Goal: Transaction & Acquisition: Subscribe to service/newsletter

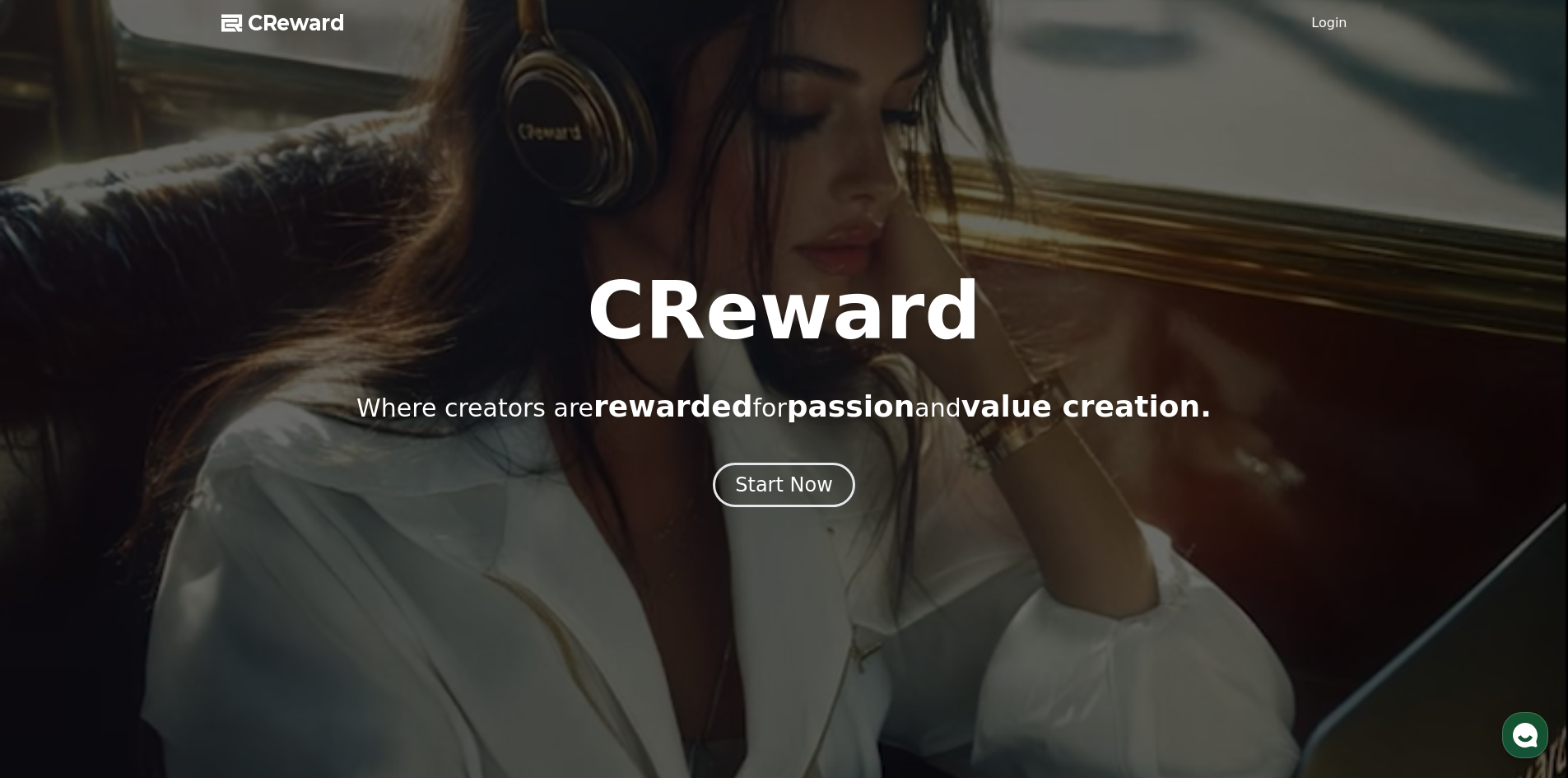
click at [1335, 18] on link "Login" at bounding box center [1329, 23] width 36 height 19
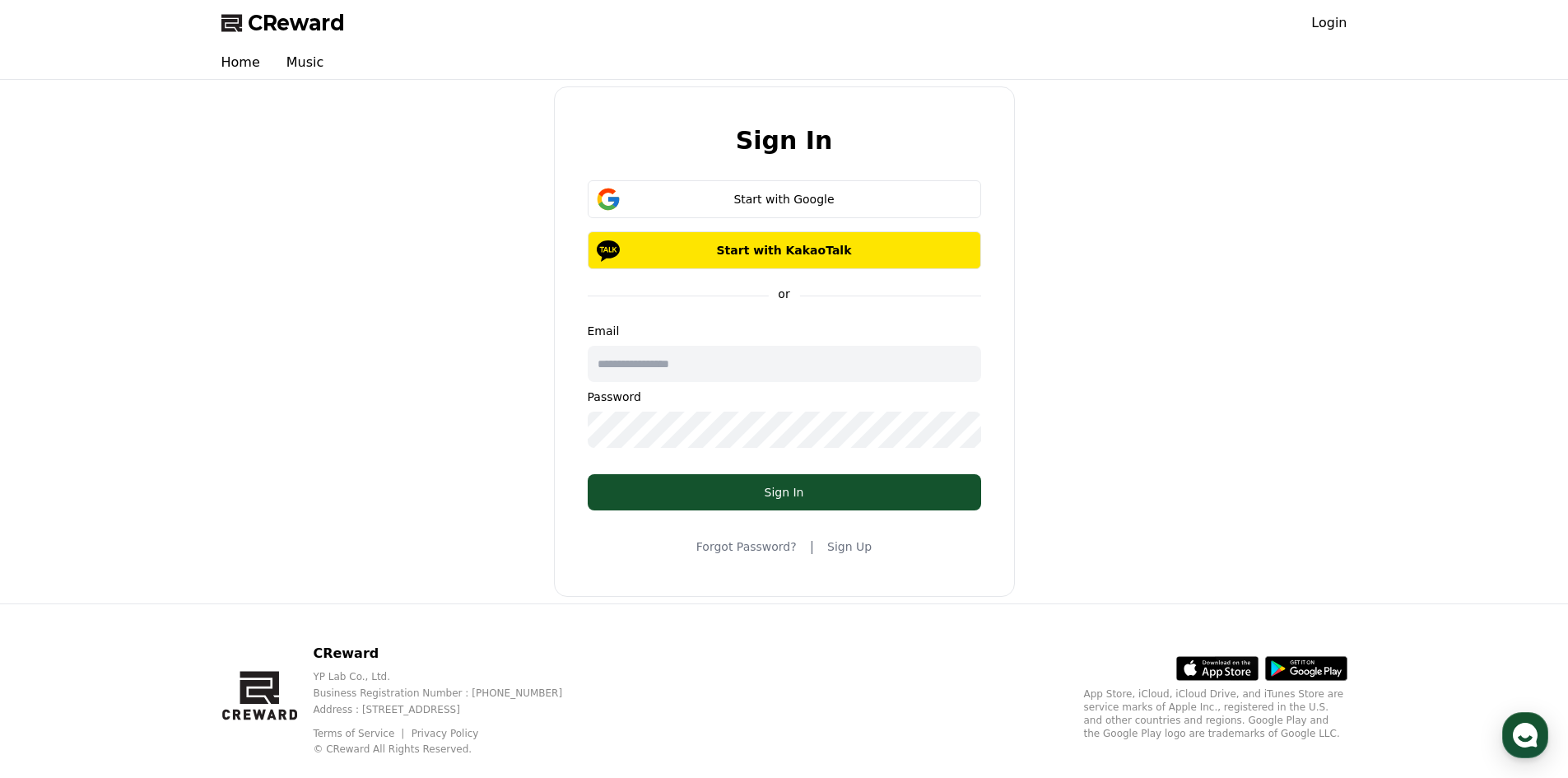
click at [831, 554] on link "Sign Up" at bounding box center [849, 545] width 45 height 16
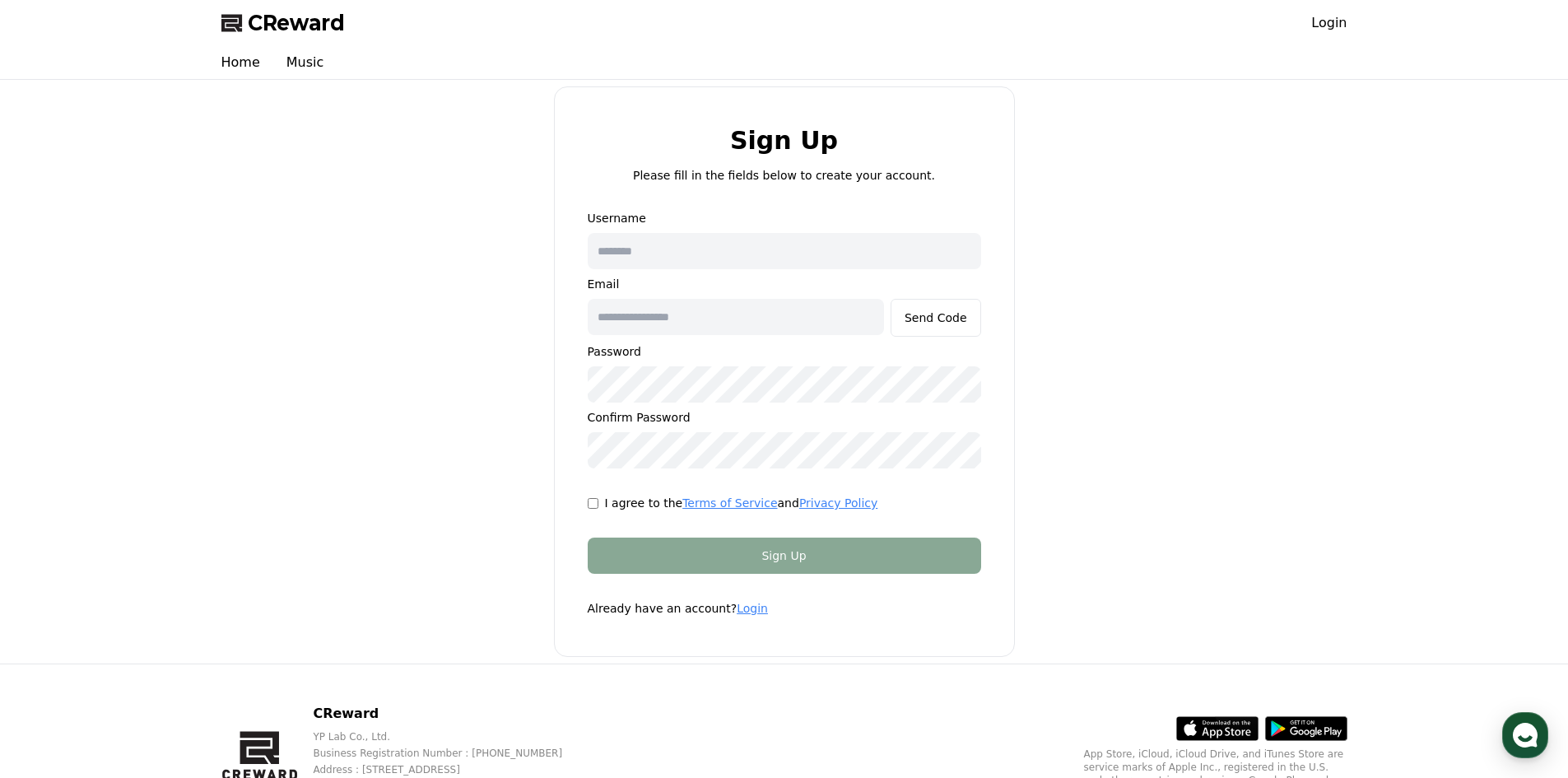
click at [737, 614] on link "Login" at bounding box center [752, 608] width 31 height 14
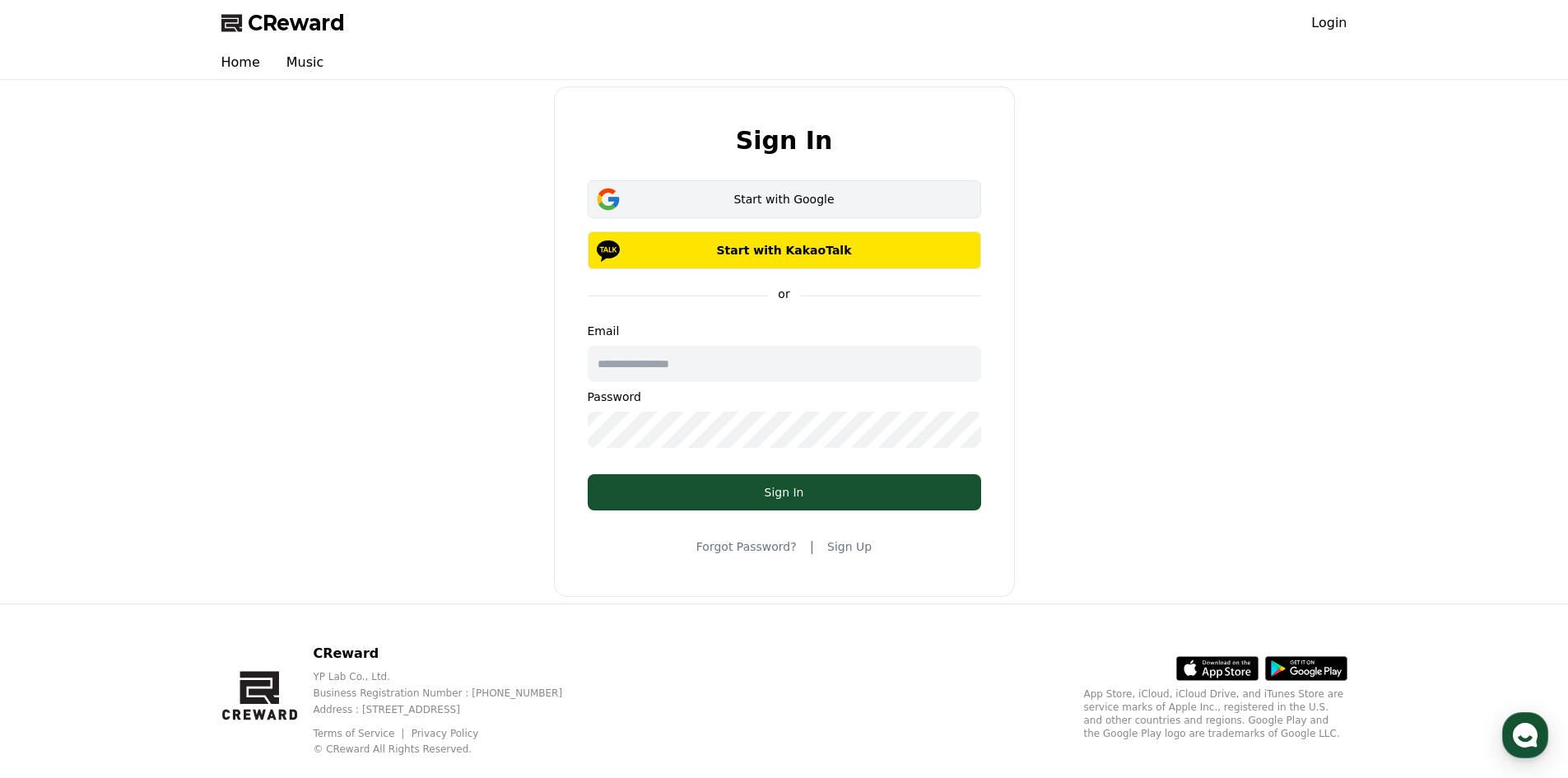
click at [752, 205] on div "Start with Google" at bounding box center [784, 199] width 346 height 16
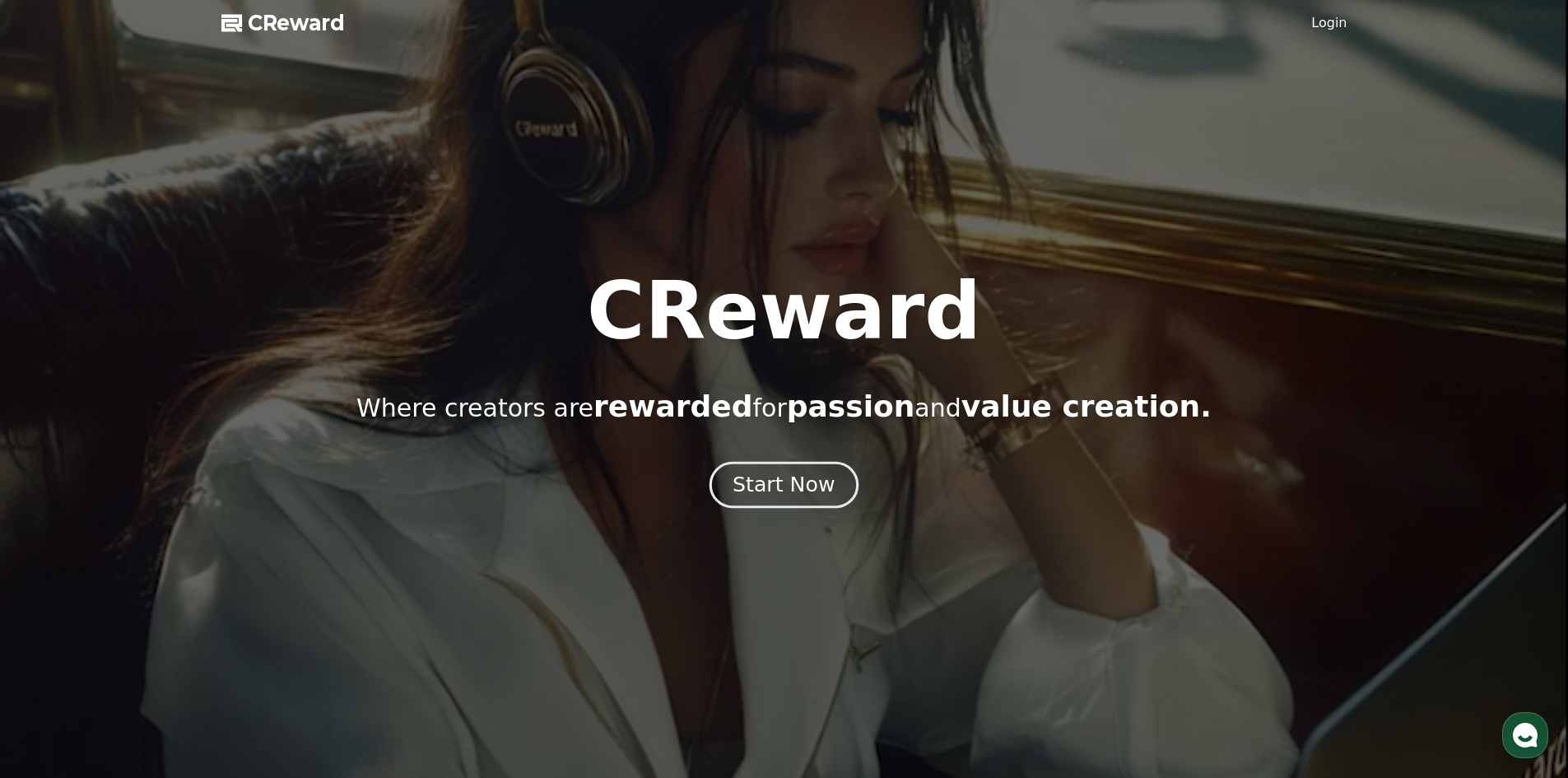
click at [777, 478] on div "Start Now" at bounding box center [783, 485] width 102 height 28
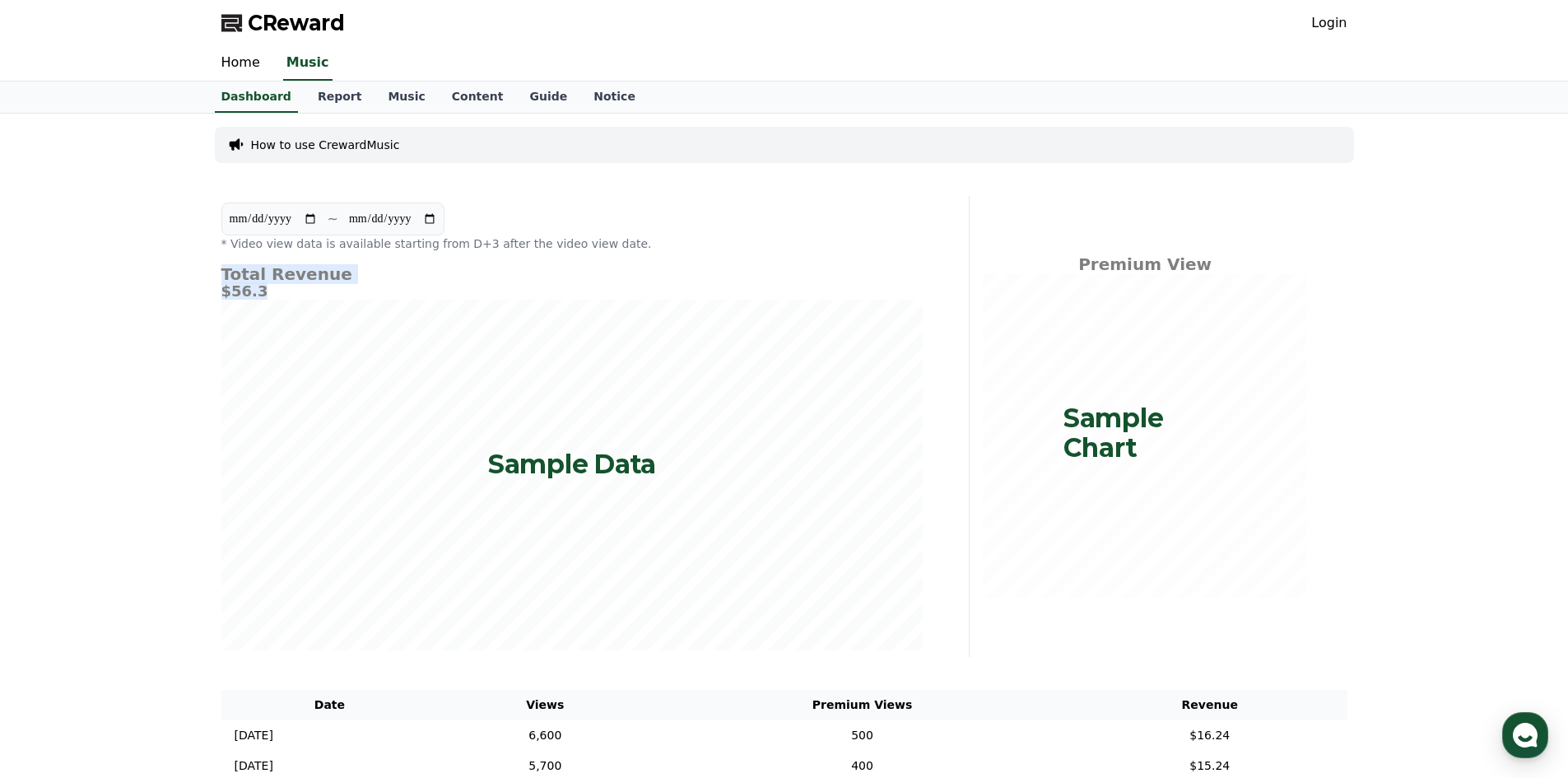
drag, startPoint x: 268, startPoint y: 291, endPoint x: 196, endPoint y: 282, distance: 72.6
click at [196, 282] on div "**********" at bounding box center [784, 514] width 1568 height 803
click at [297, 294] on h5 "$56.3" at bounding box center [572, 291] width 701 height 16
click at [1327, 10] on div "Login" at bounding box center [1329, 23] width 36 height 26
click at [1330, 18] on link "Login" at bounding box center [1329, 23] width 36 height 19
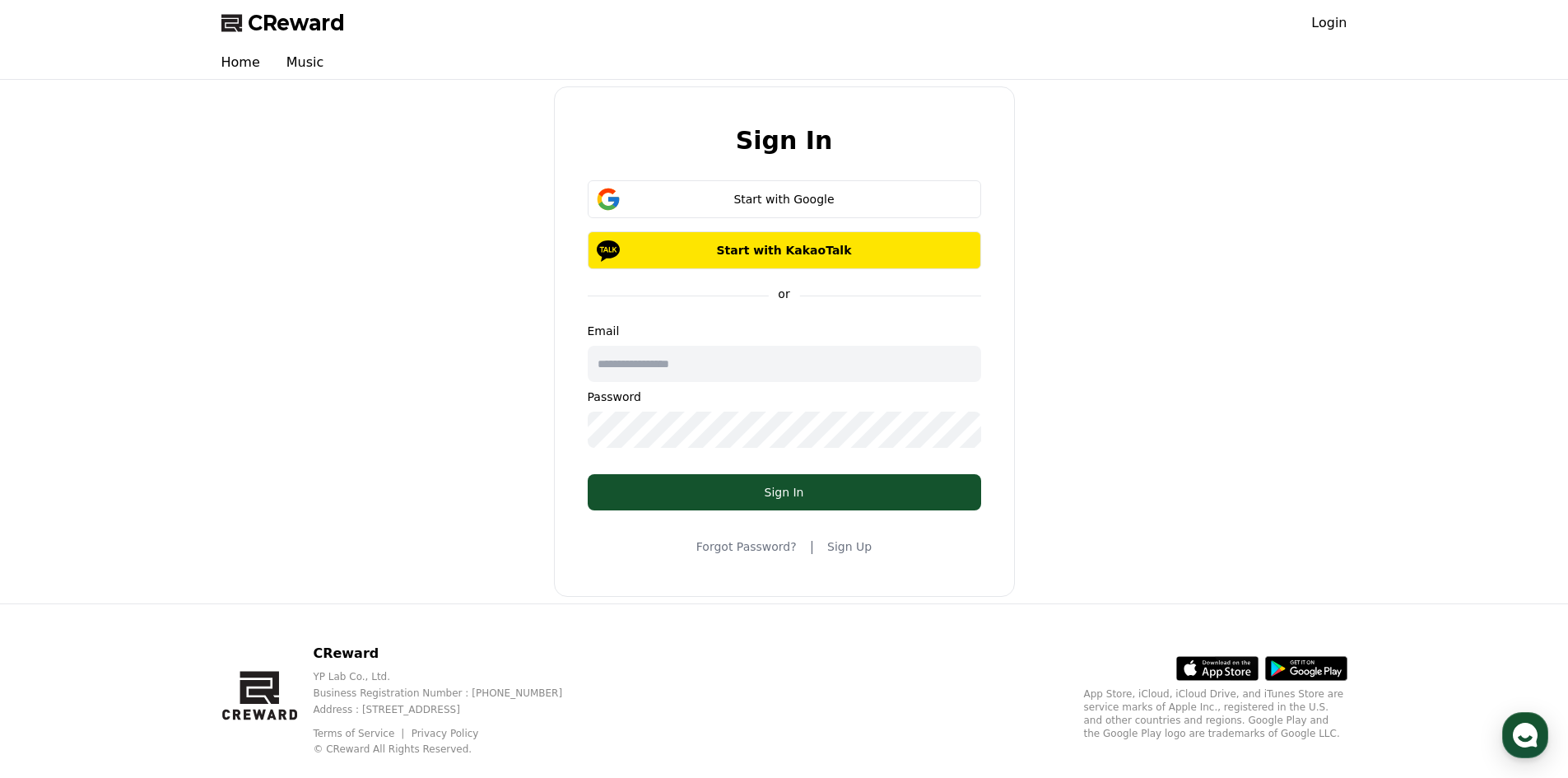
click at [836, 544] on link "Sign Up" at bounding box center [849, 545] width 45 height 16
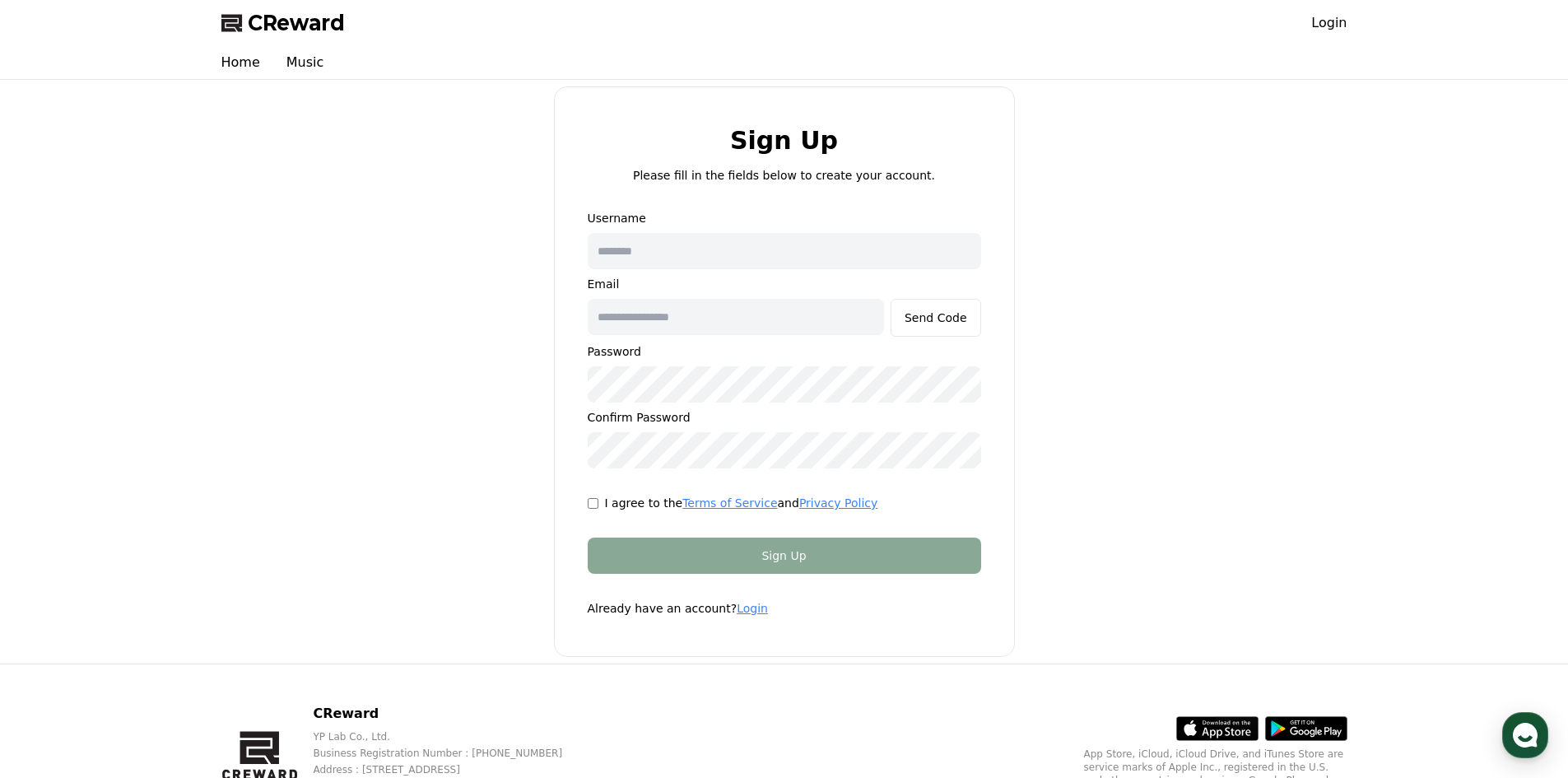
click at [751, 238] on input "text" at bounding box center [784, 250] width 393 height 36
type input "*"
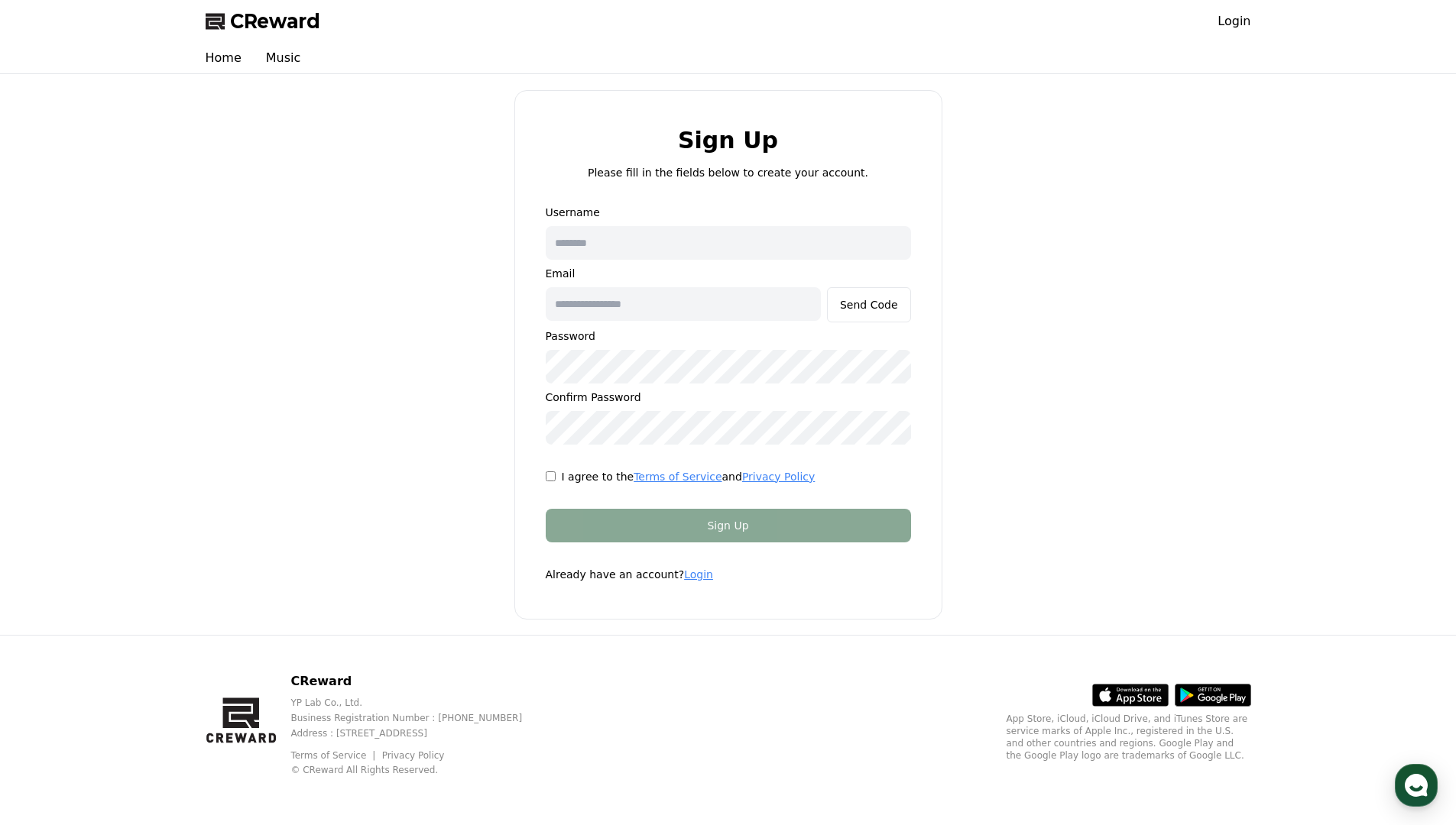
click at [1041, 115] on div "Sign Up Please fill in the fields below to create your account. Username Email …" at bounding box center [728, 354] width 1058 height 549
click at [1121, 402] on div "Sign Up Please fill in the fields below to create your account. Username Email …" at bounding box center [728, 354] width 1058 height 549
